Goal: Information Seeking & Learning: Learn about a topic

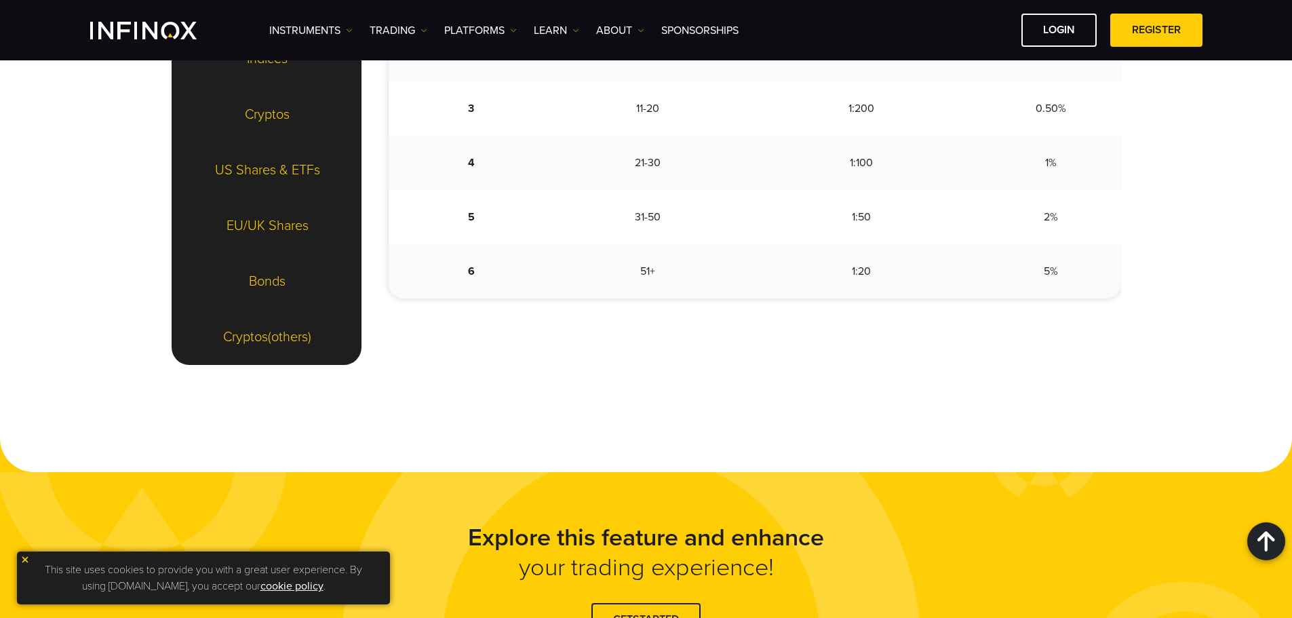
scroll to position [1628, 0]
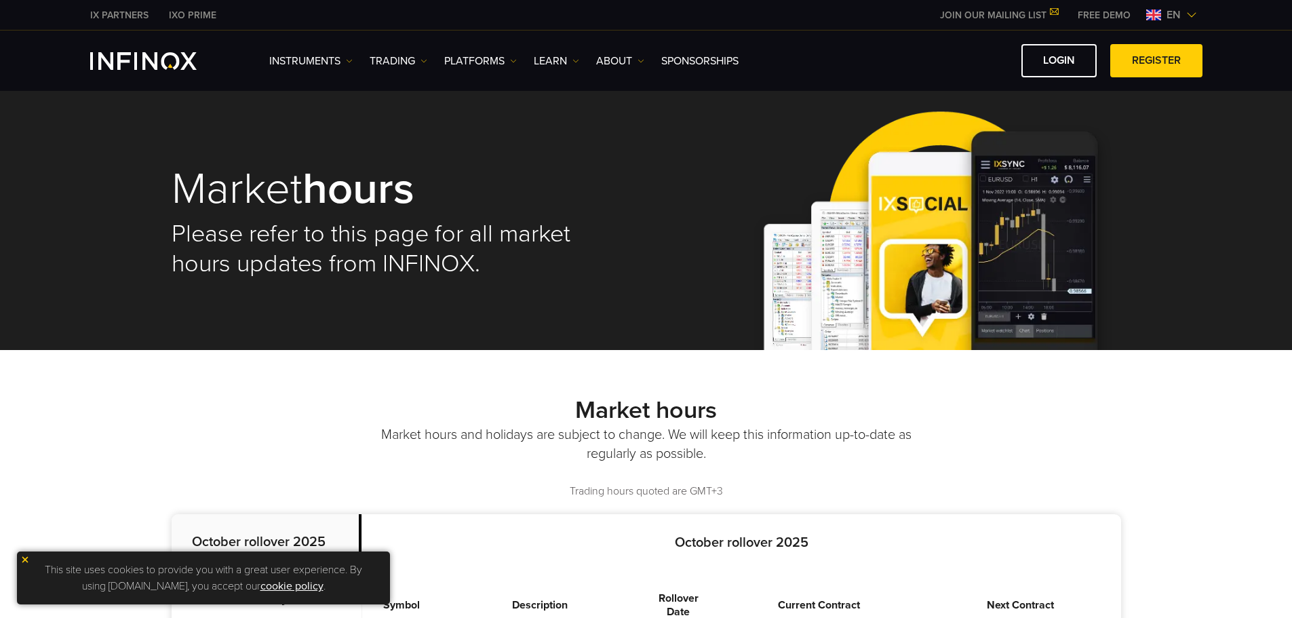
scroll to position [181, 0]
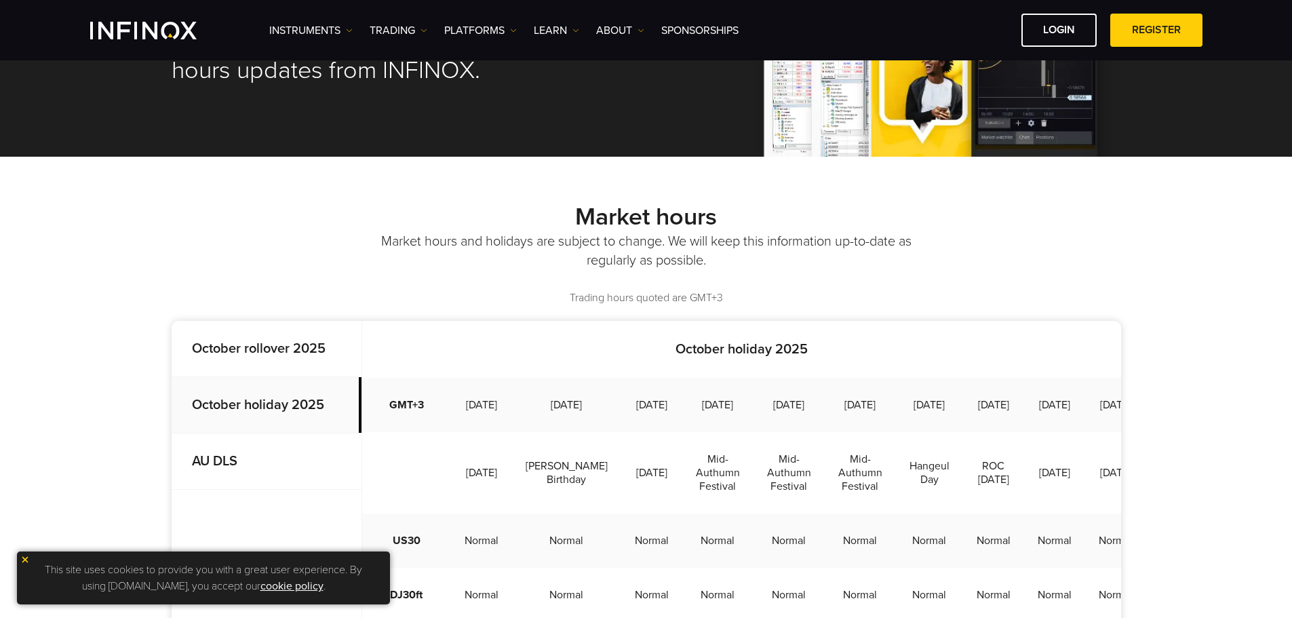
click at [231, 467] on strong "AU DLS" at bounding box center [214, 461] width 45 height 16
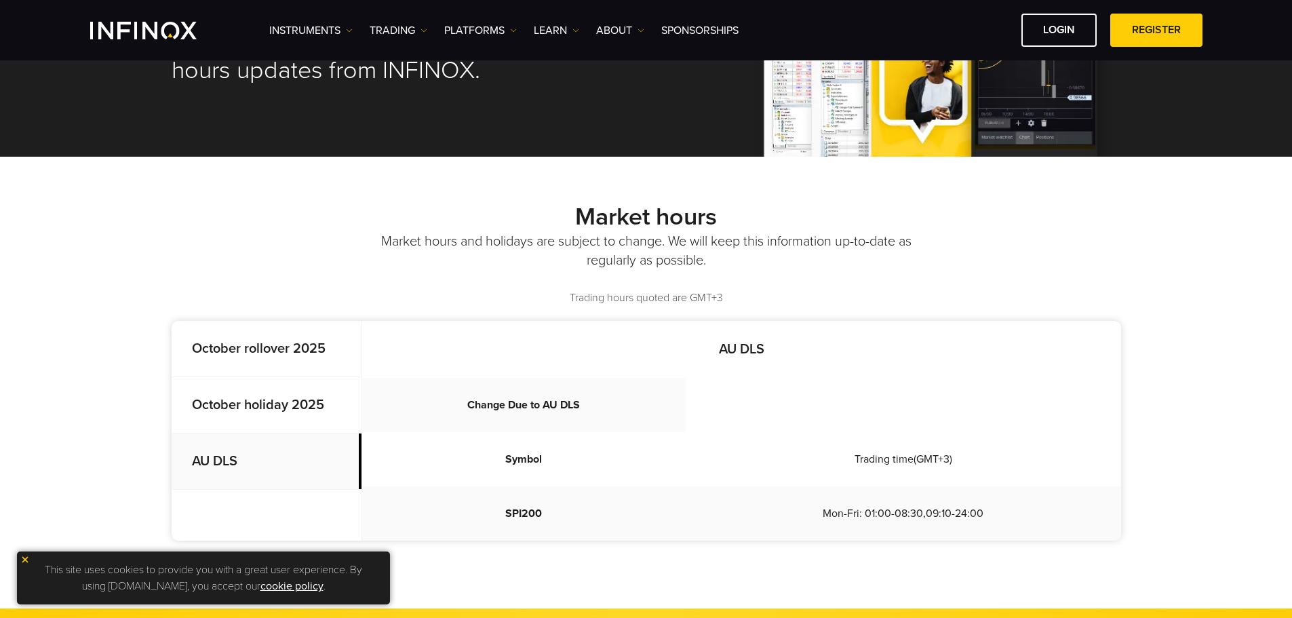
click at [257, 341] on strong "October rollover 2025" at bounding box center [259, 348] width 134 height 16
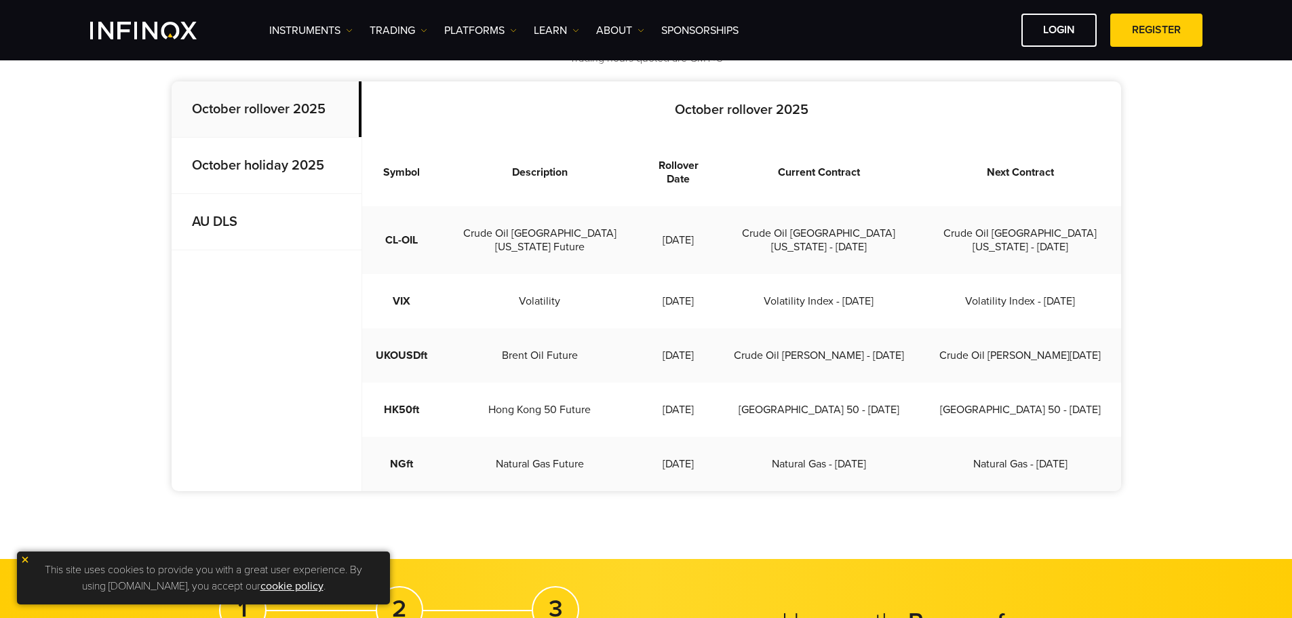
scroll to position [362, 0]
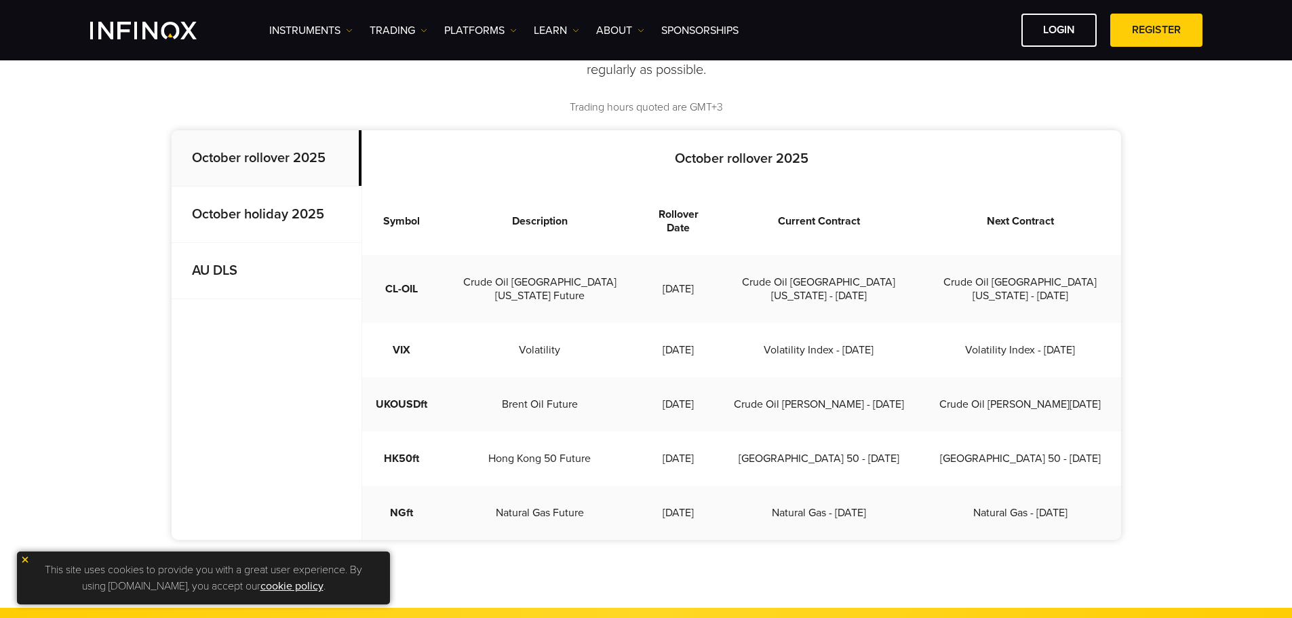
click at [268, 156] on strong "October rollover 2025" at bounding box center [259, 158] width 134 height 16
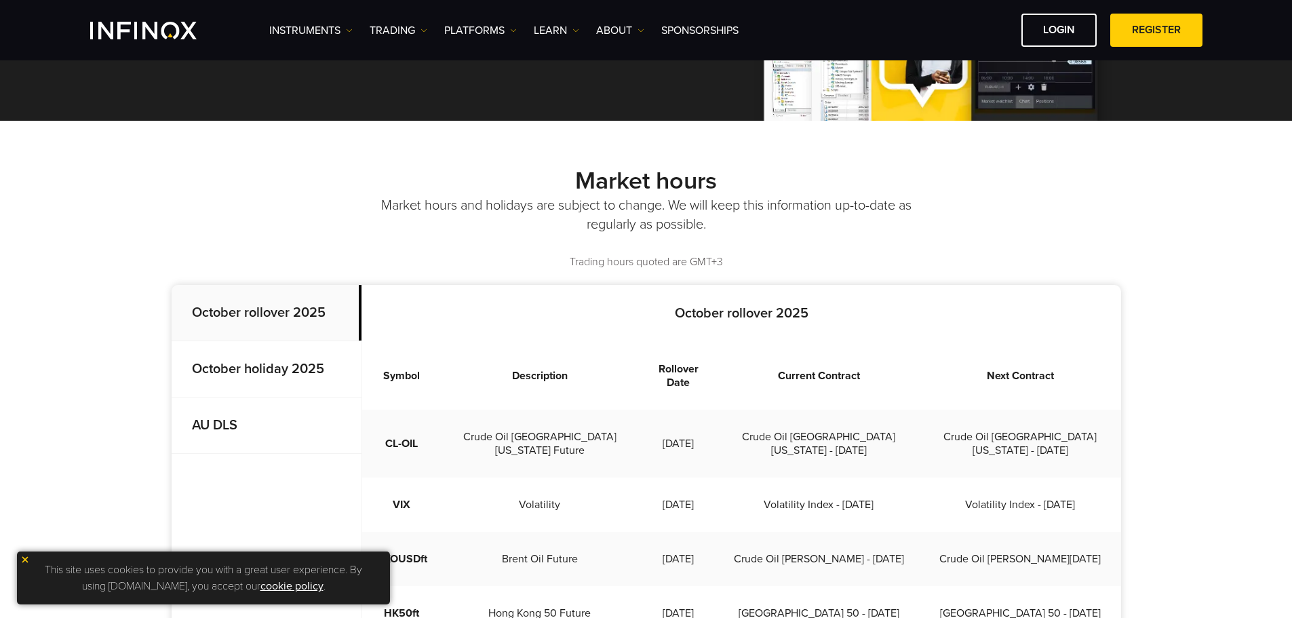
scroll to position [181, 0]
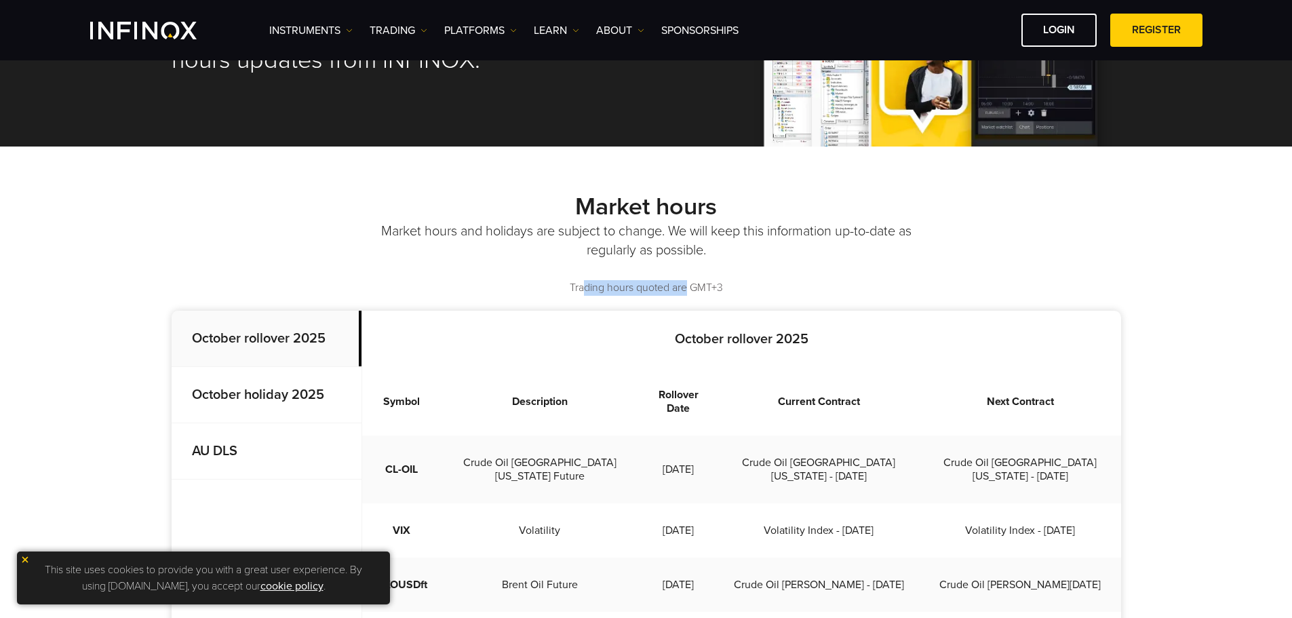
drag, startPoint x: 687, startPoint y: 286, endPoint x: 581, endPoint y: 287, distance: 105.8
click at [581, 287] on p "Trading hours quoted are GMT+3" at bounding box center [647, 288] width 950 height 16
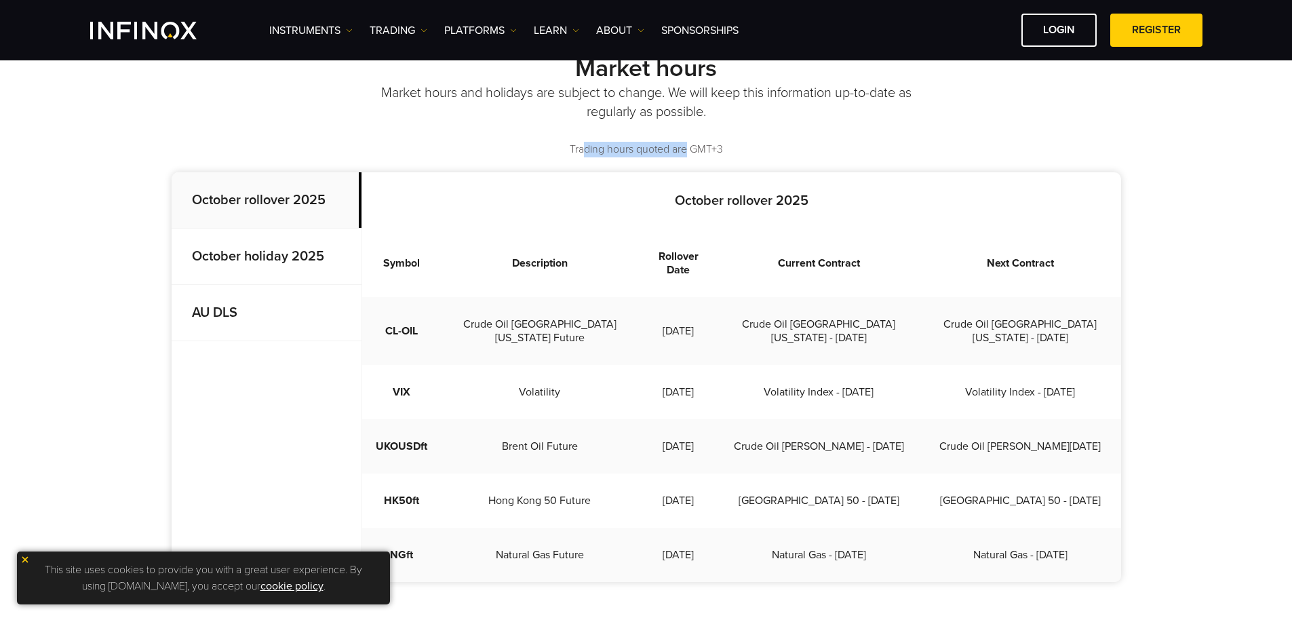
scroll to position [362, 0]
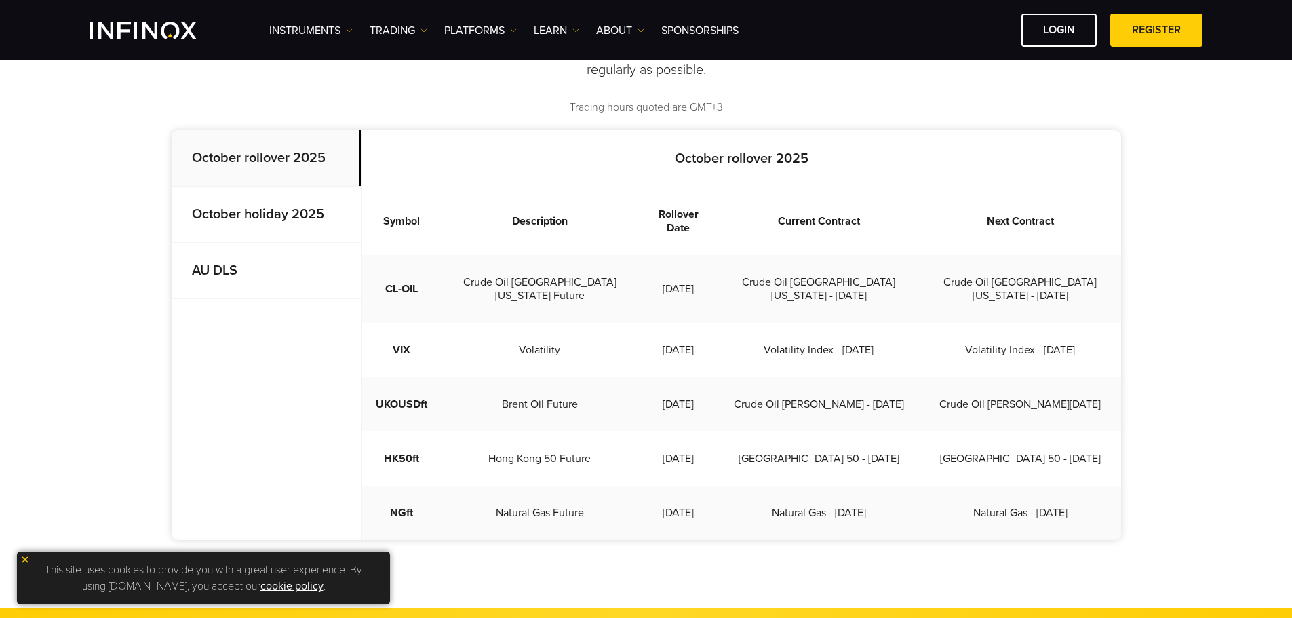
click at [589, 555] on div "Market hours Market hours and holidays are subject to change. We will keep this…" at bounding box center [646, 287] width 1292 height 642
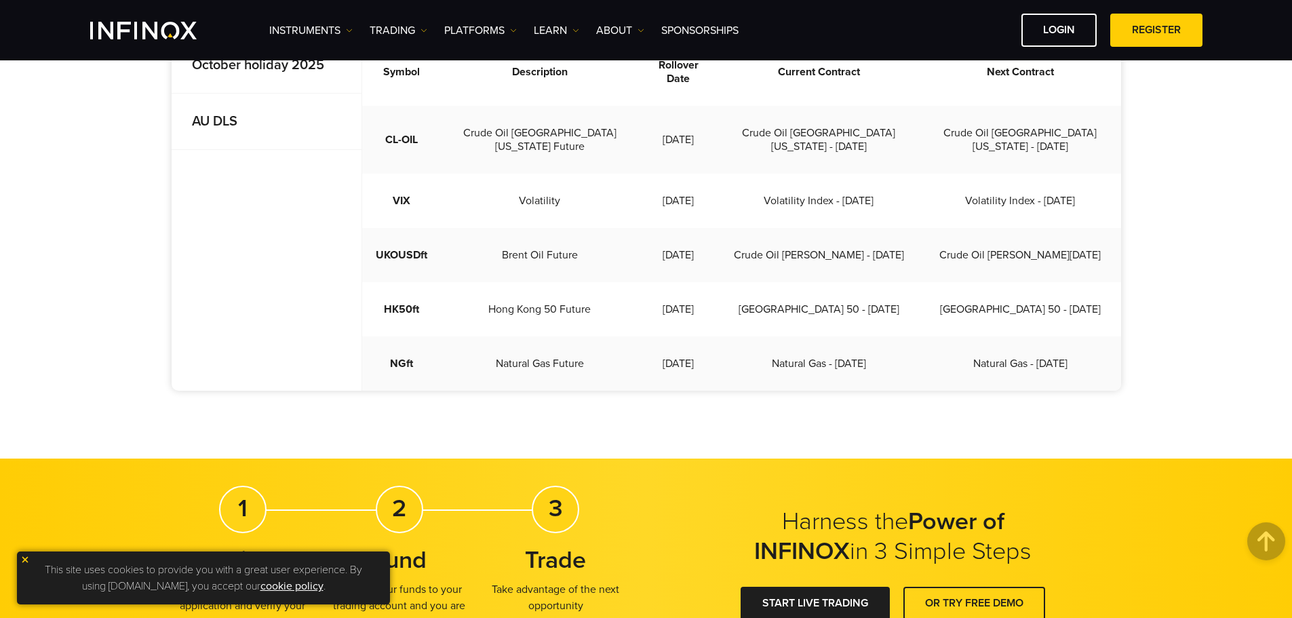
scroll to position [0, 0]
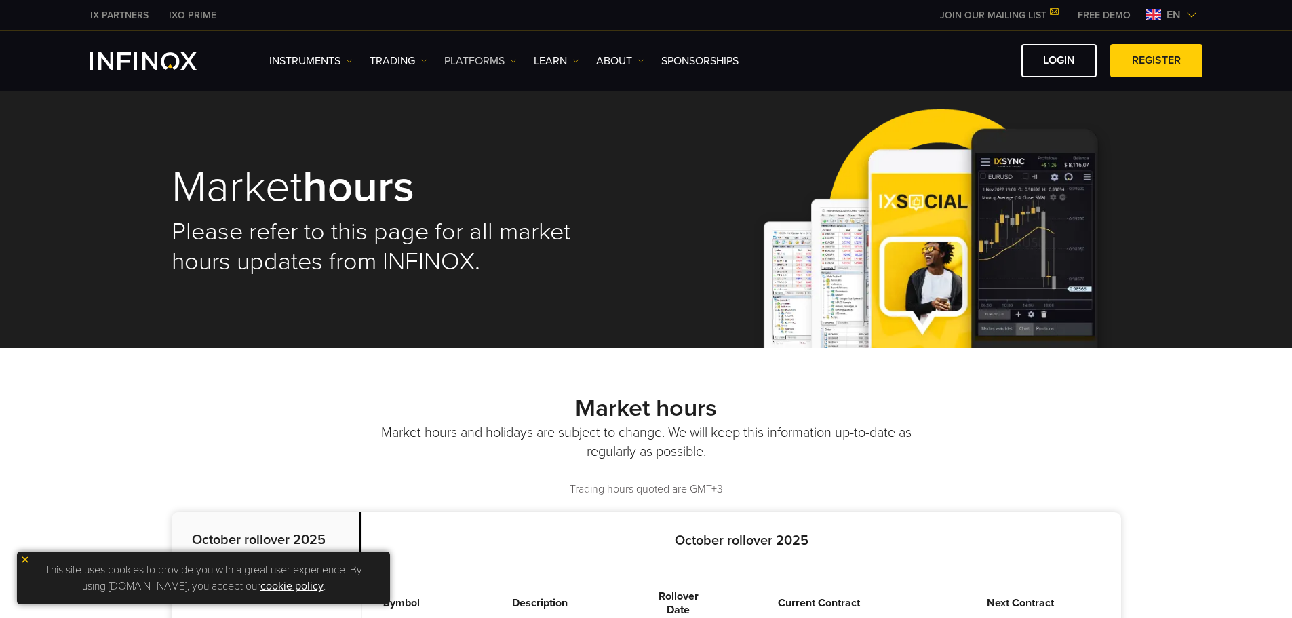
click at [511, 64] on img at bounding box center [513, 61] width 7 height 7
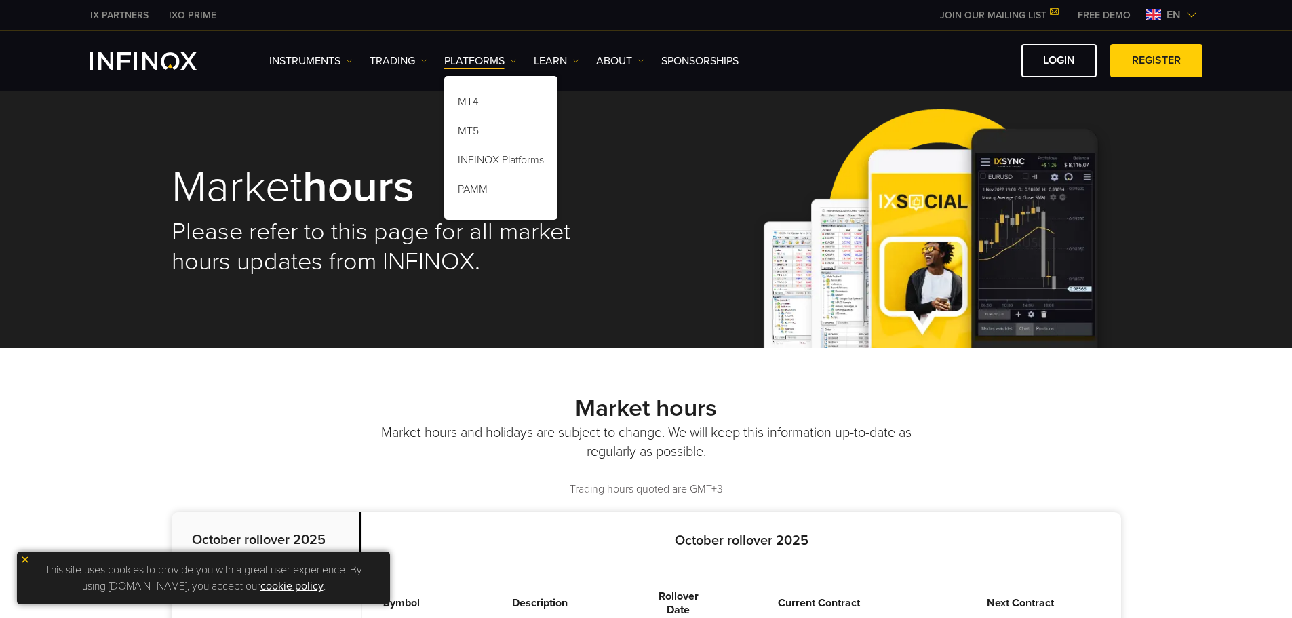
click at [429, 64] on ul "Instruments Instruments Product Information TRADING Accounts DEMO" at bounding box center [503, 61] width 469 height 16
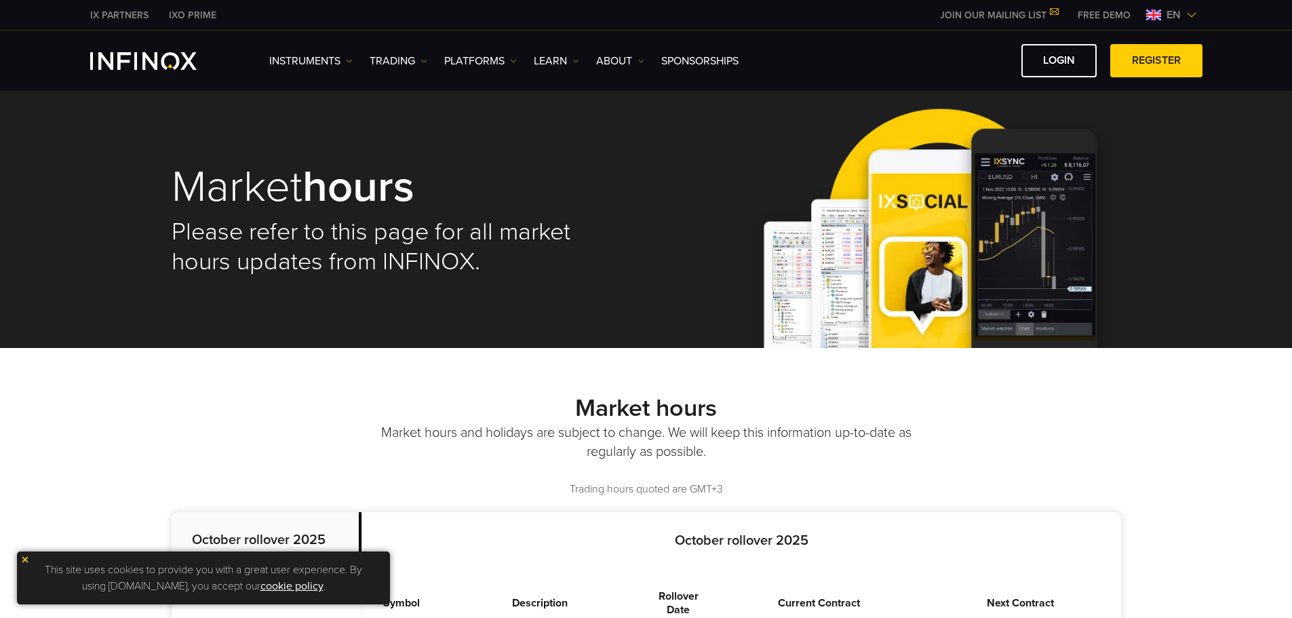
click at [428, 64] on ul "Instruments Instruments Product Information TRADING Accounts DEMO" at bounding box center [503, 61] width 469 height 16
click at [421, 59] on img at bounding box center [424, 61] width 7 height 7
click at [423, 130] on link "Market hours" at bounding box center [414, 133] width 88 height 29
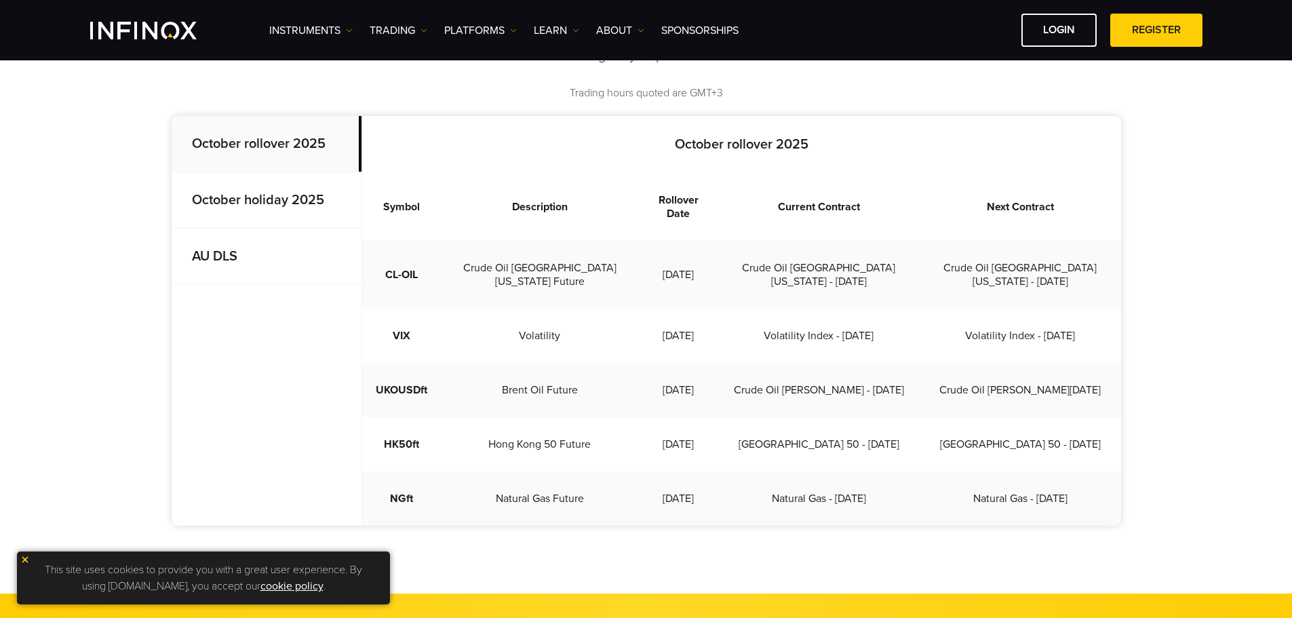
scroll to position [362, 0]
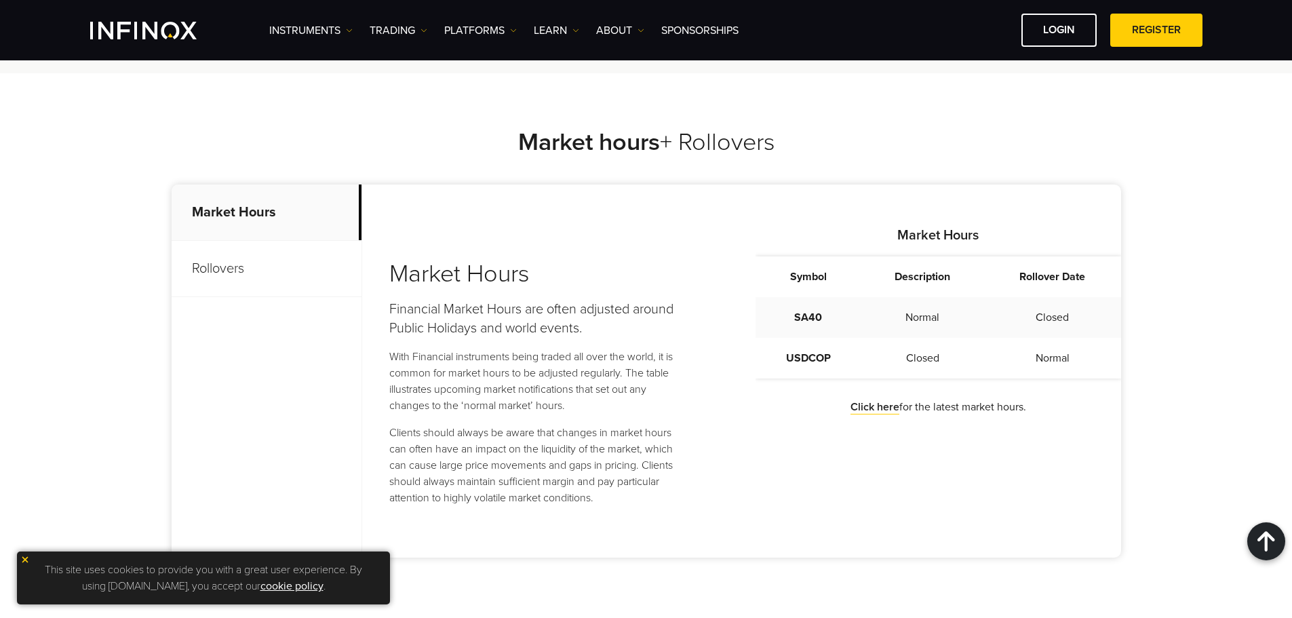
scroll to position [2601, 0]
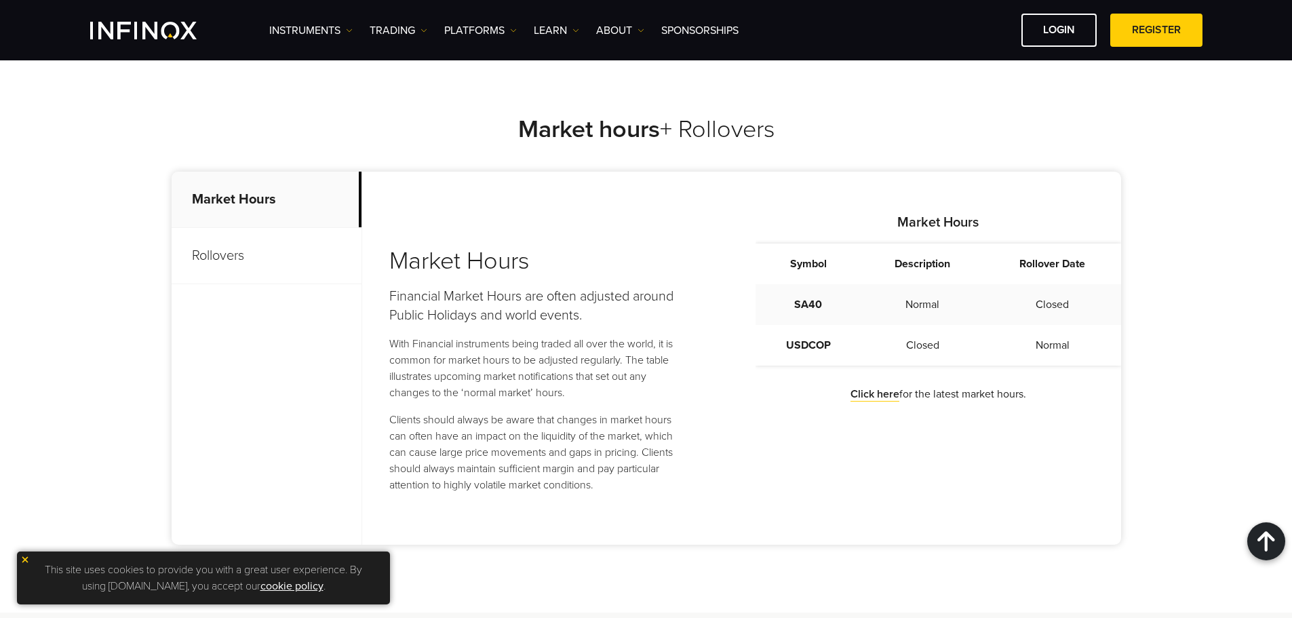
click at [288, 247] on p "Rollovers" at bounding box center [267, 256] width 190 height 56
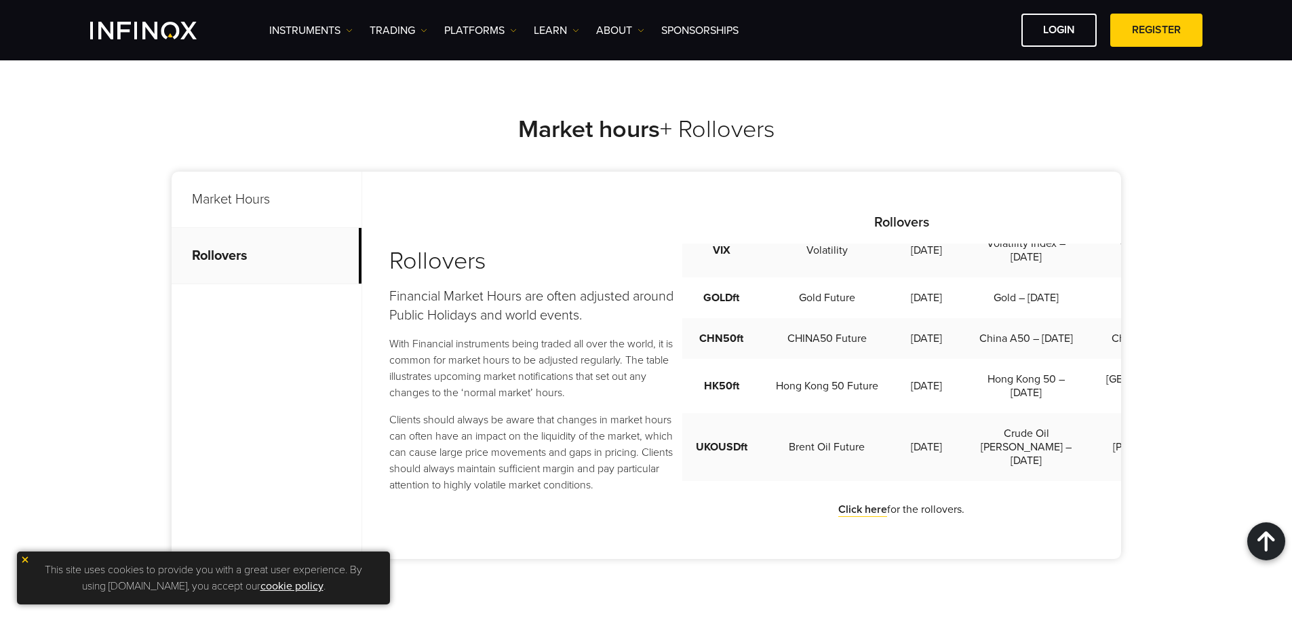
scroll to position [821, 0]
click at [1131, 157] on div "Market hours + Rollovers Market Hours Rollovers Market Hours Financial Market H…" at bounding box center [646, 343] width 977 height 566
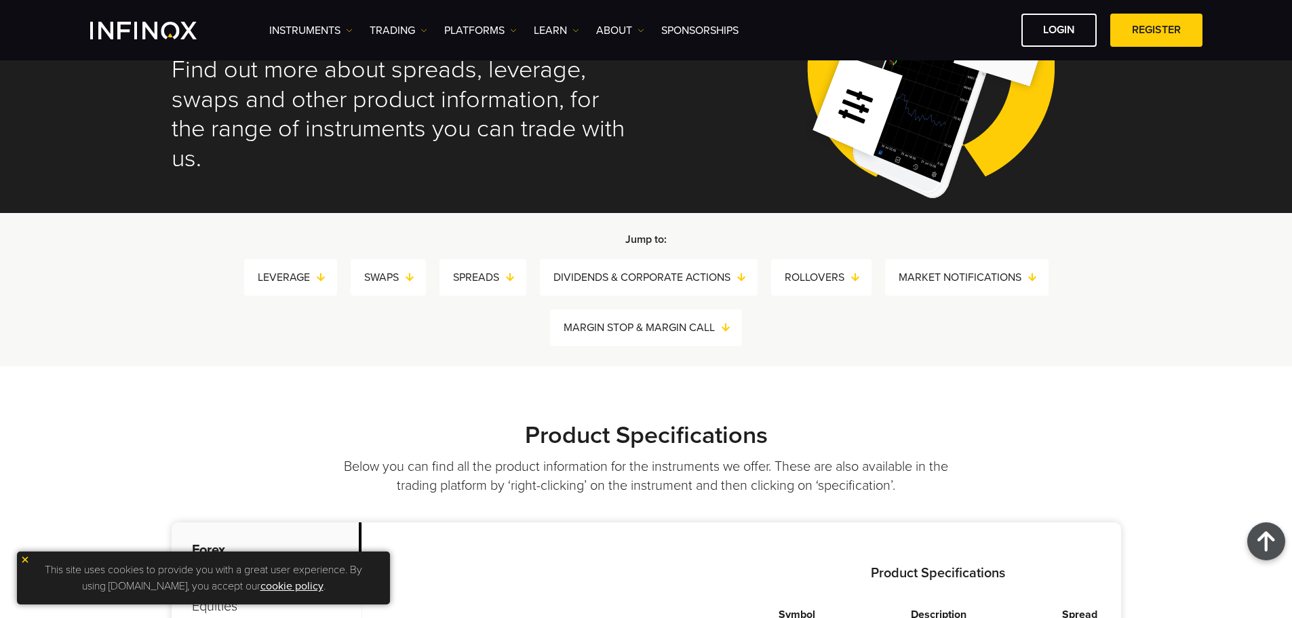
scroll to position [0, 0]
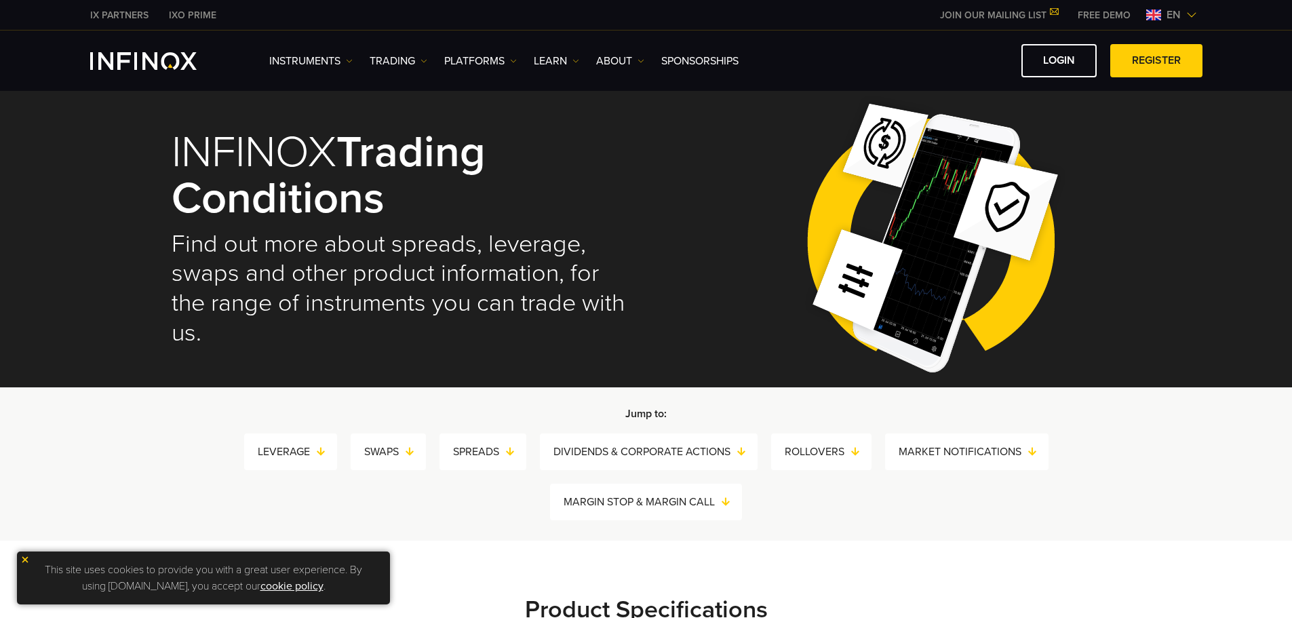
click at [1178, 22] on span "en" at bounding box center [1173, 15] width 25 height 16
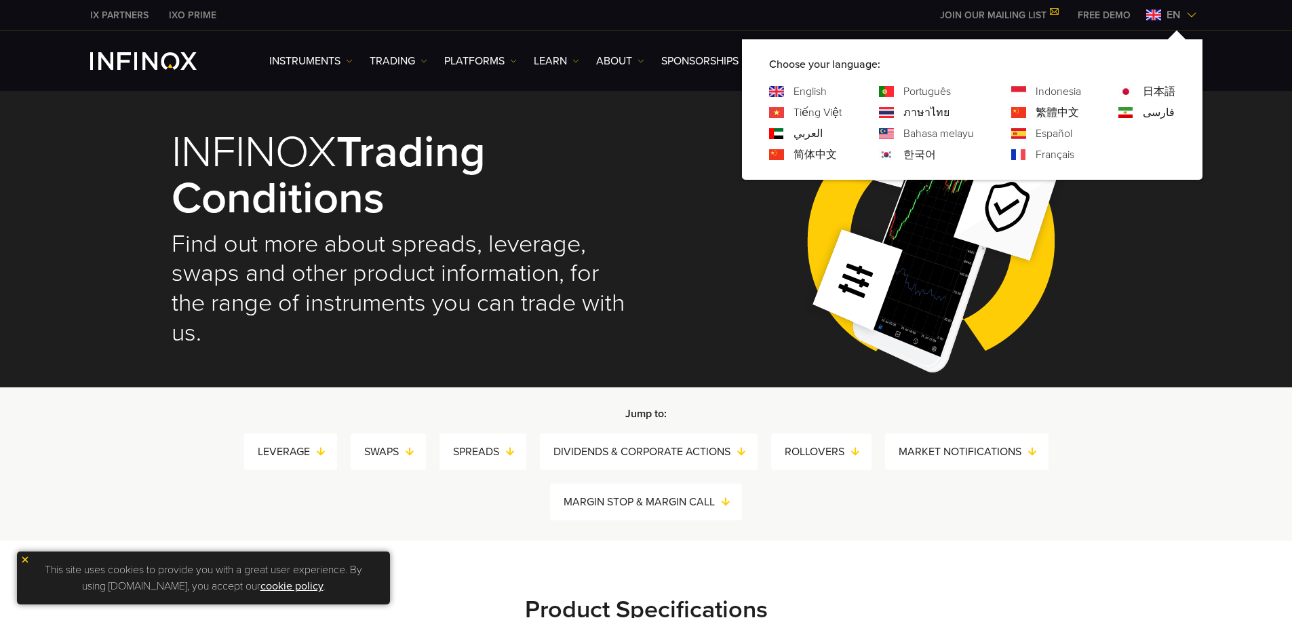
click at [807, 157] on link "简体中文" at bounding box center [815, 155] width 43 height 16
